Goal: Information Seeking & Learning: Learn about a topic

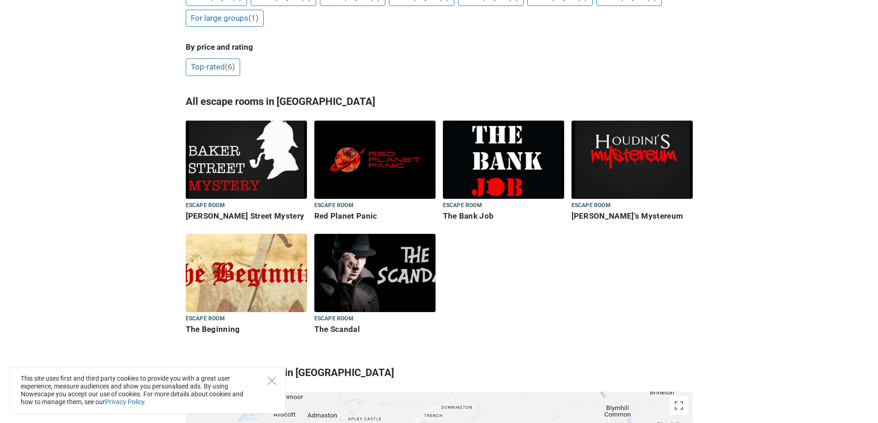
scroll to position [253, 0]
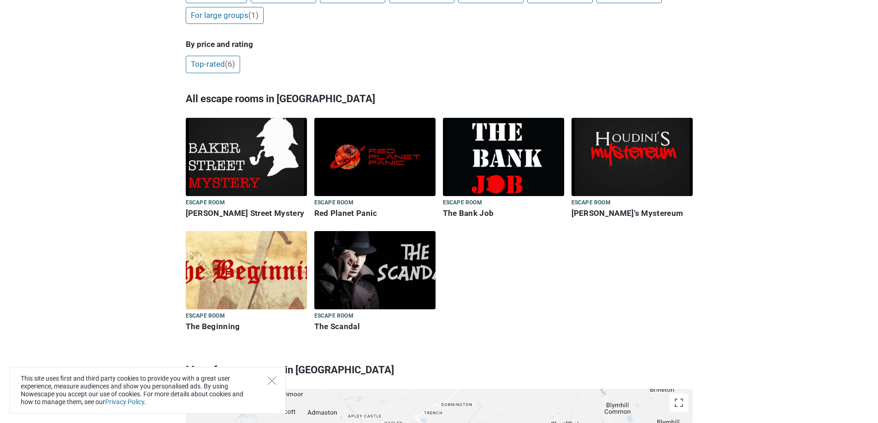
click at [236, 160] on img at bounding box center [246, 157] width 121 height 78
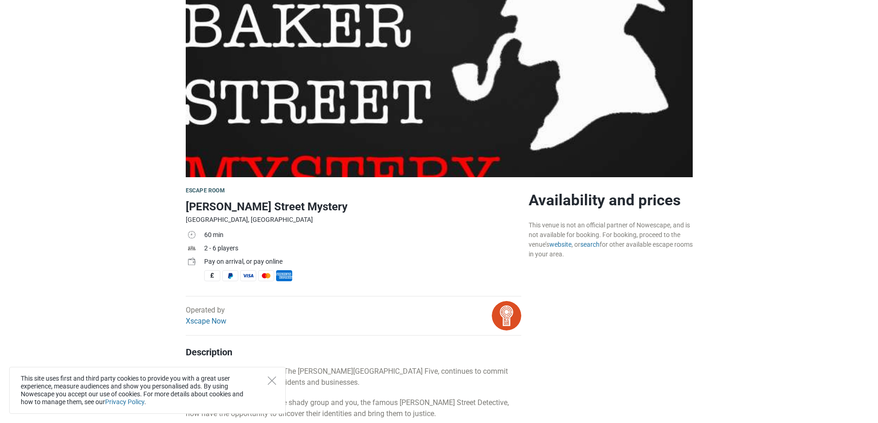
scroll to position [108, 0]
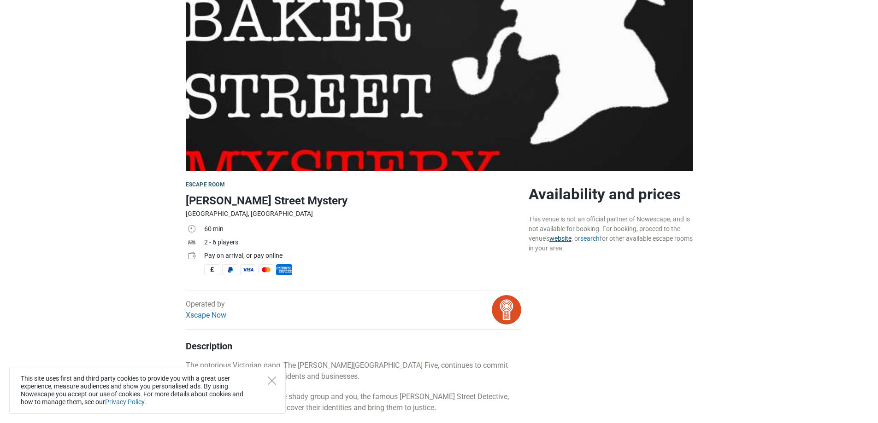
click at [556, 240] on link "website" at bounding box center [560, 238] width 22 height 7
